Goal: Navigation & Orientation: Find specific page/section

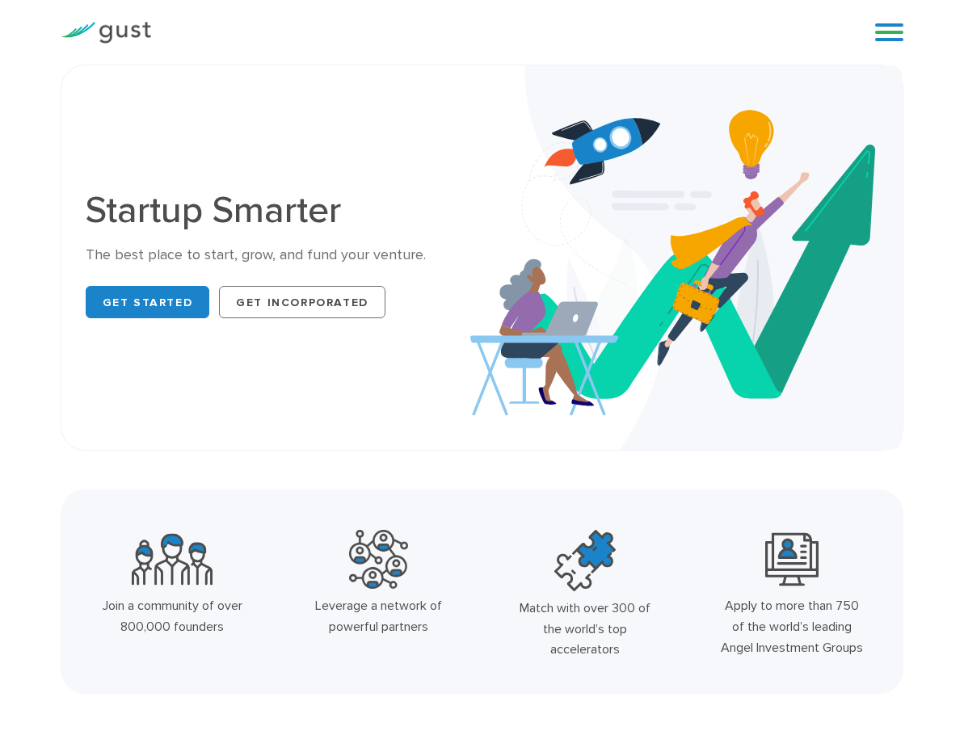
click at [0, 0] on link "Start your Journey" at bounding box center [0, 0] width 0 height 0
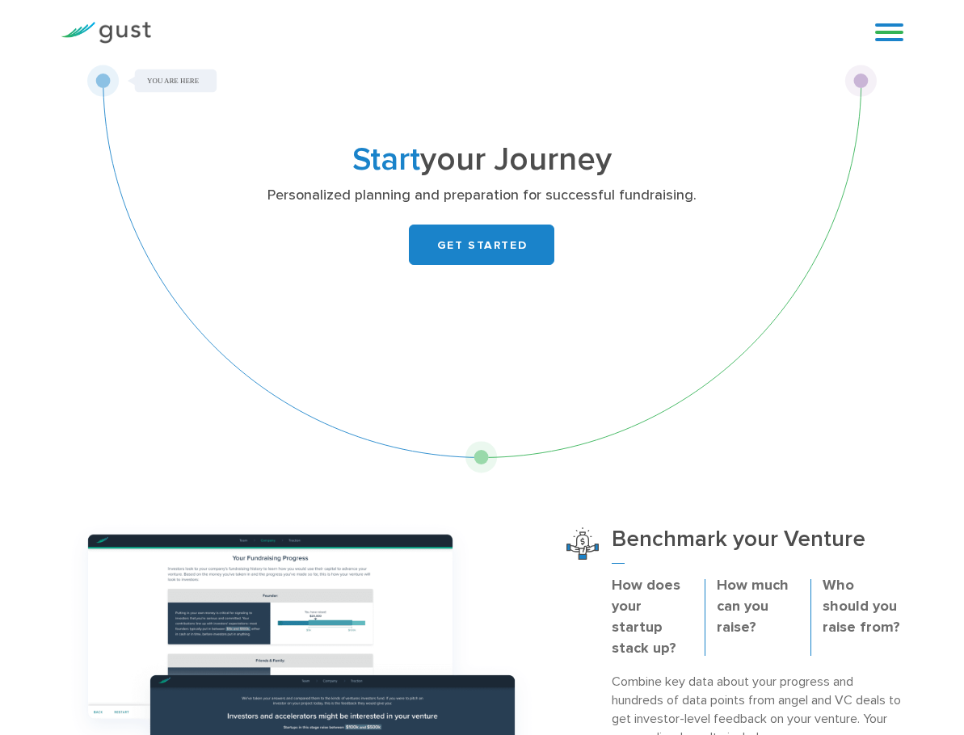
click at [0, 0] on link "Accelerate your Progress" at bounding box center [0, 0] width 0 height 0
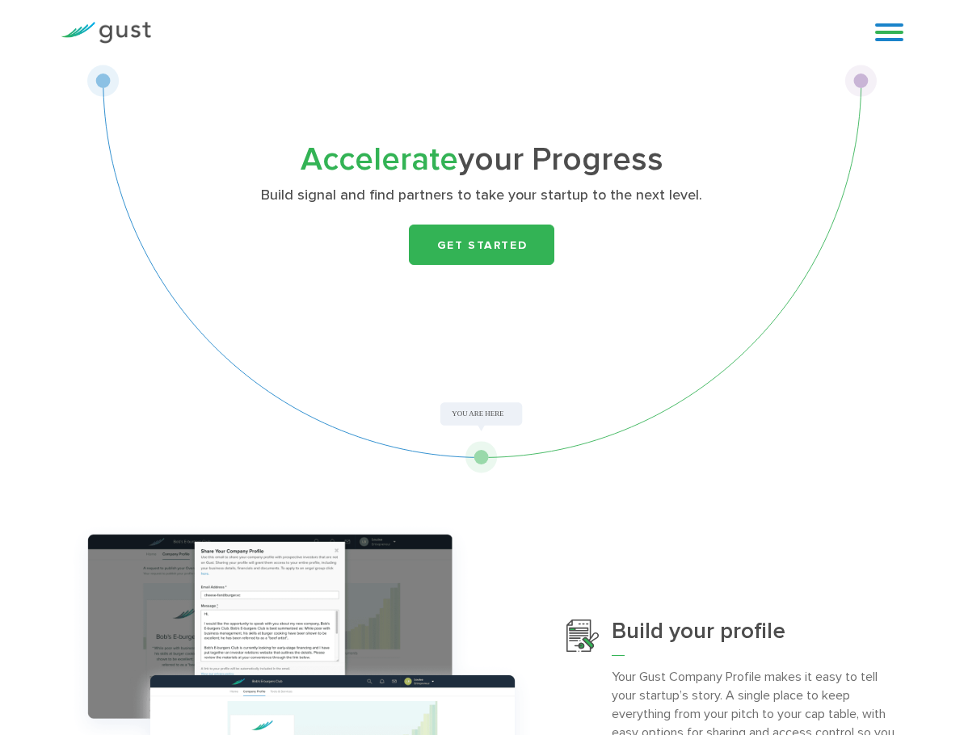
click at [0, 0] on link "Login" at bounding box center [0, 0] width 0 height 0
